Goal: Find contact information: Find contact information

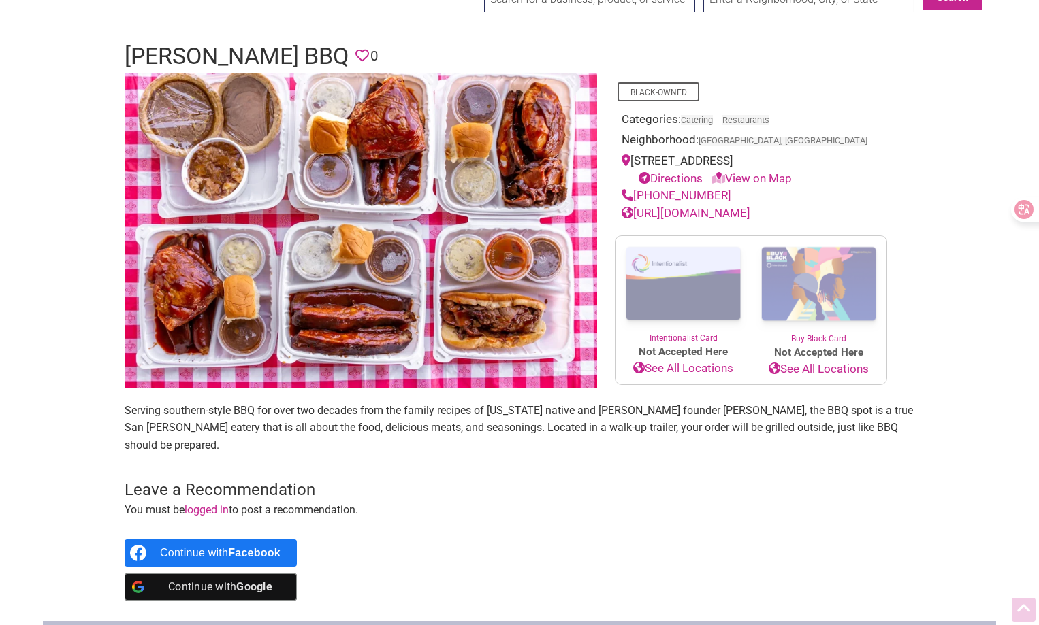
scroll to position [31, 0]
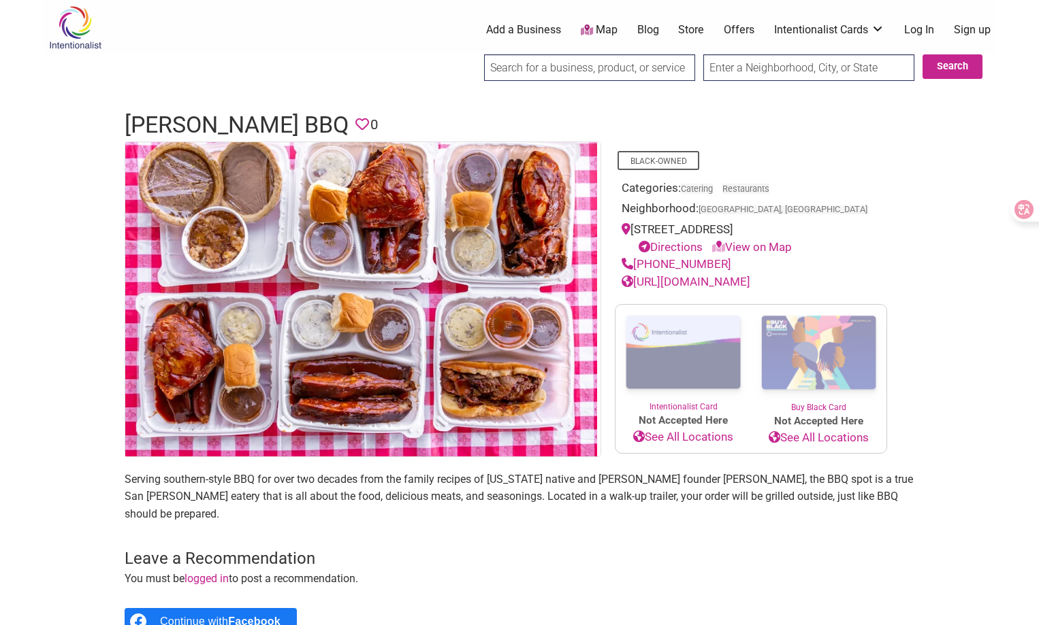
click at [750, 283] on link "[URL][DOMAIN_NAME]" at bounding box center [685, 282] width 129 height 14
click at [864, 189] on div "Categories: Catering Restaurants" at bounding box center [750, 190] width 259 height 21
drag, startPoint x: 131, startPoint y: 126, endPoint x: 287, endPoint y: 129, distance: 155.9
click at [287, 129] on h1 "[PERSON_NAME] BBQ" at bounding box center [237, 125] width 224 height 33
copy h1 "[PERSON_NAME] BBQ"
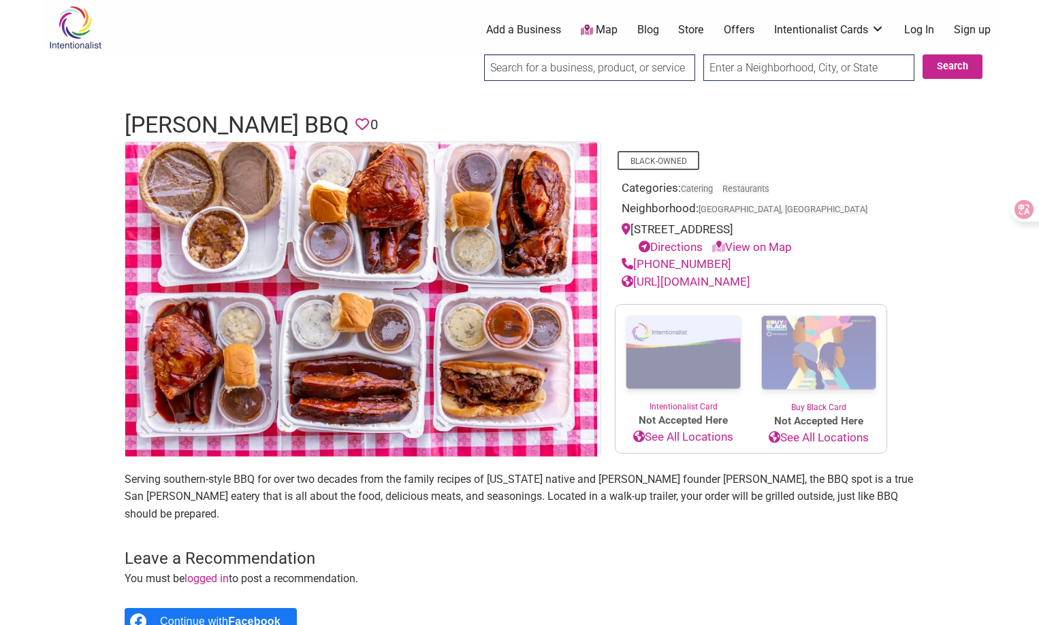
click at [26, 321] on body "× Menu 0 Add a Business Map Blog Store Offers Intentionalist Cards Buy Black Ca…" at bounding box center [519, 312] width 1039 height 625
drag, startPoint x: 710, startPoint y: 266, endPoint x: 638, endPoint y: 271, distance: 72.3
click at [637, 271] on div "[PHONE_NUMBER]" at bounding box center [750, 265] width 259 height 18
copy link "[PHONE_NUMBER]"
